Goal: Task Accomplishment & Management: Use online tool/utility

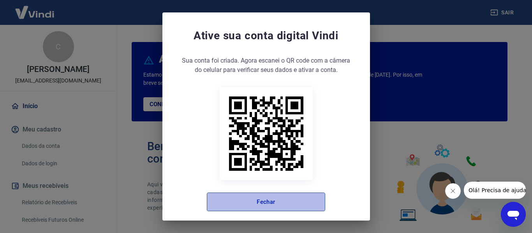
click at [281, 201] on button "Fechar" at bounding box center [266, 202] width 118 height 19
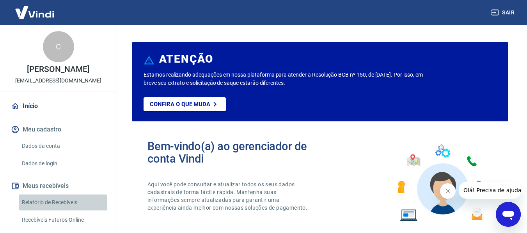
click at [69, 209] on link "Relatório de Recebíveis" at bounding box center [63, 203] width 88 height 16
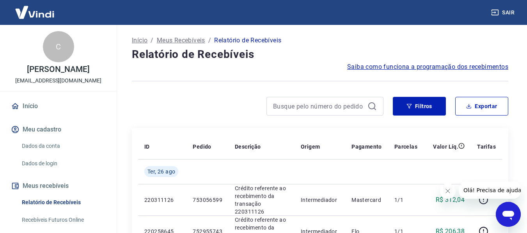
click at [447, 189] on icon "Fechar mensagem da empresa" at bounding box center [447, 191] width 6 height 6
